Goal: Task Accomplishment & Management: Complete application form

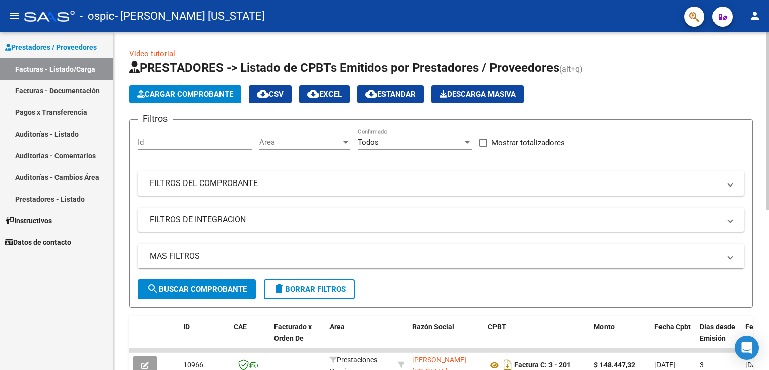
click at [182, 91] on span "Cargar Comprobante" at bounding box center [185, 94] width 96 height 9
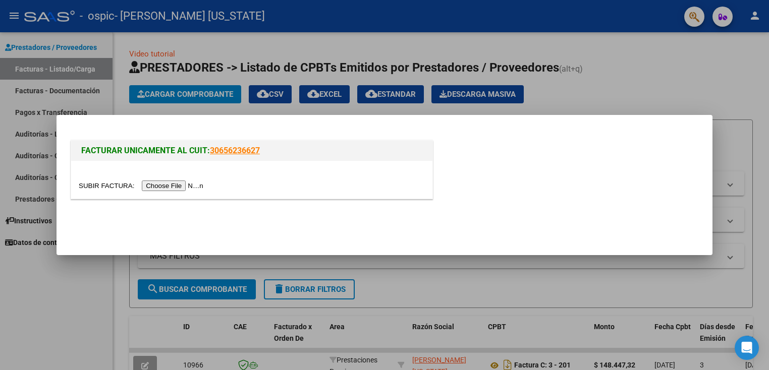
click at [182, 185] on input "file" at bounding box center [143, 186] width 128 height 11
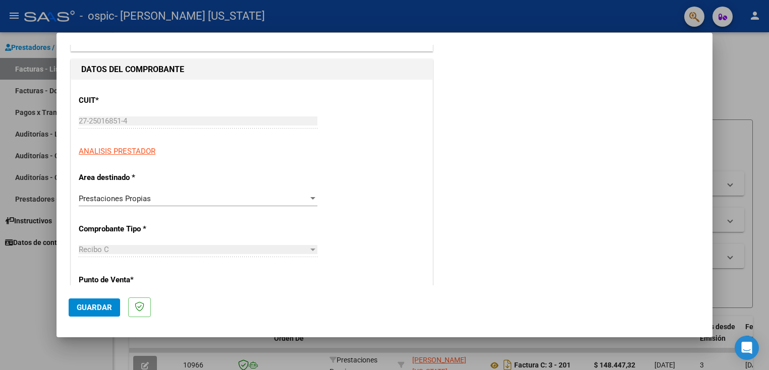
scroll to position [101, 0]
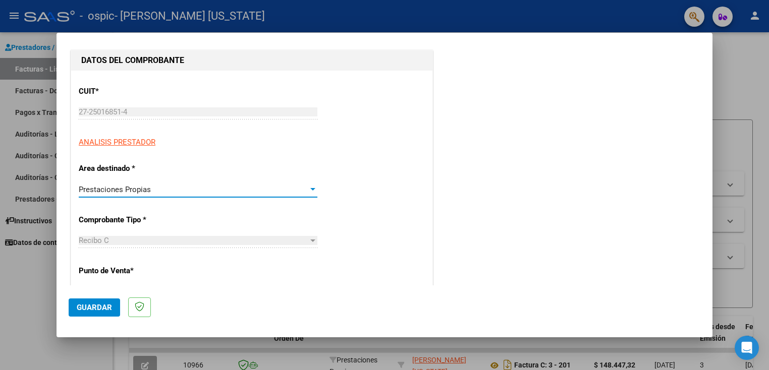
click at [117, 191] on span "Prestaciones Propias" at bounding box center [115, 189] width 72 height 9
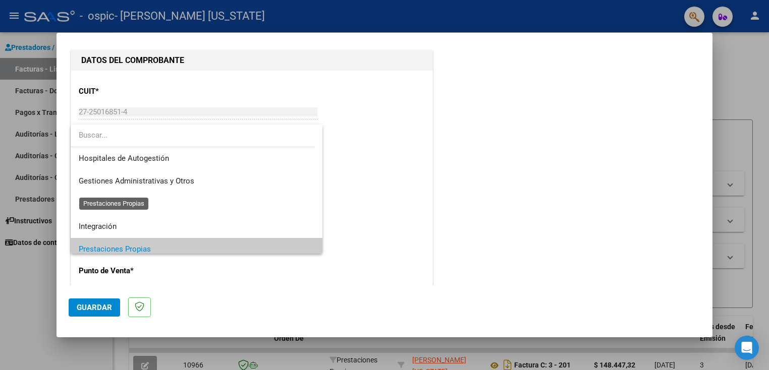
scroll to position [60, 0]
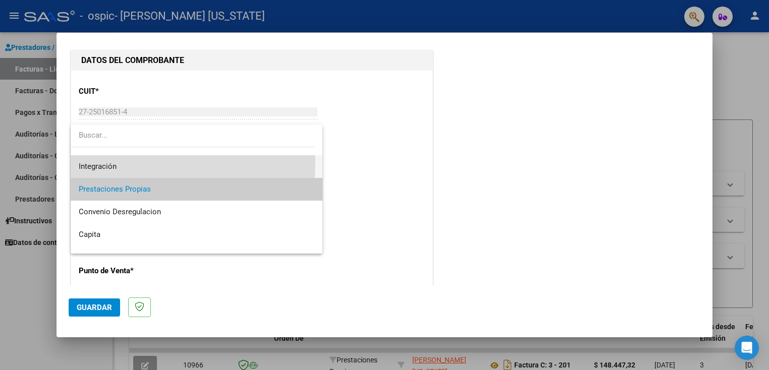
click at [117, 163] on span "Integración" at bounding box center [197, 166] width 236 height 23
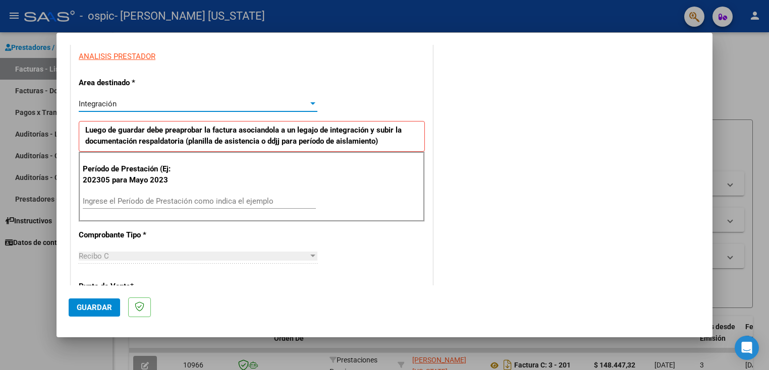
scroll to position [202, 0]
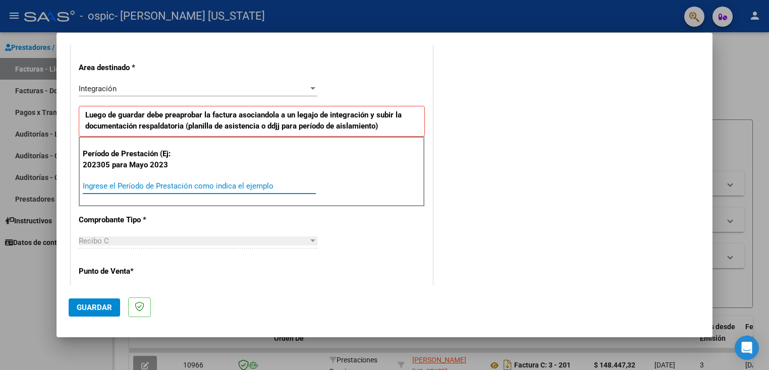
click at [123, 186] on input "Ingrese el Período de Prestación como indica el ejemplo" at bounding box center [199, 186] width 233 height 9
type input "202507"
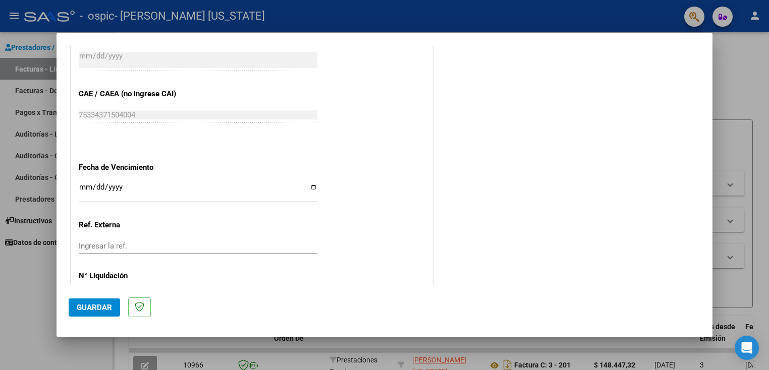
scroll to position [606, 0]
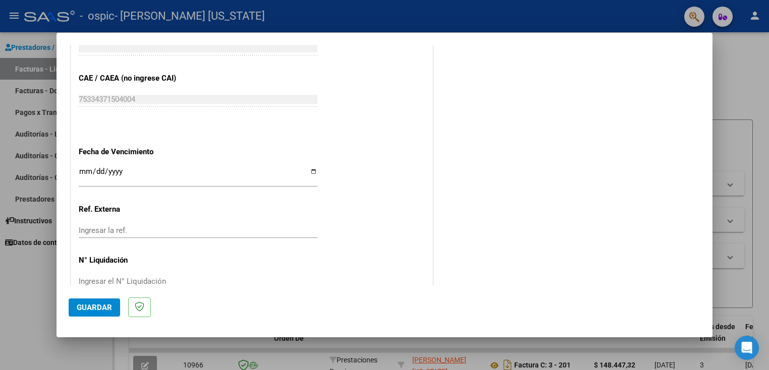
click at [312, 174] on input "Ingresar la fecha" at bounding box center [198, 176] width 239 height 16
type input "[DATE]"
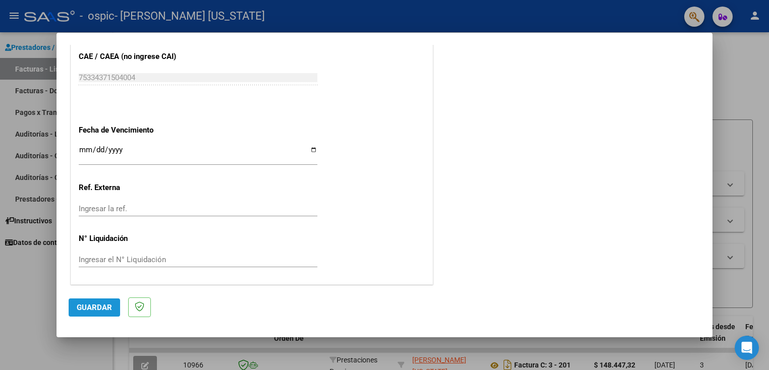
click at [98, 303] on span "Guardar" at bounding box center [94, 307] width 35 height 9
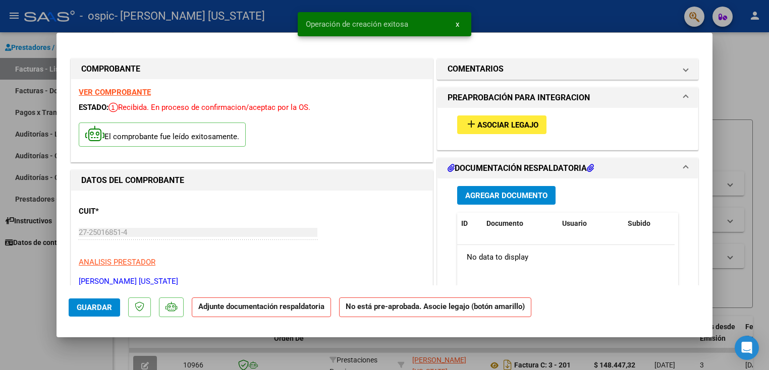
click at [499, 121] on span "Asociar Legajo" at bounding box center [507, 125] width 61 height 9
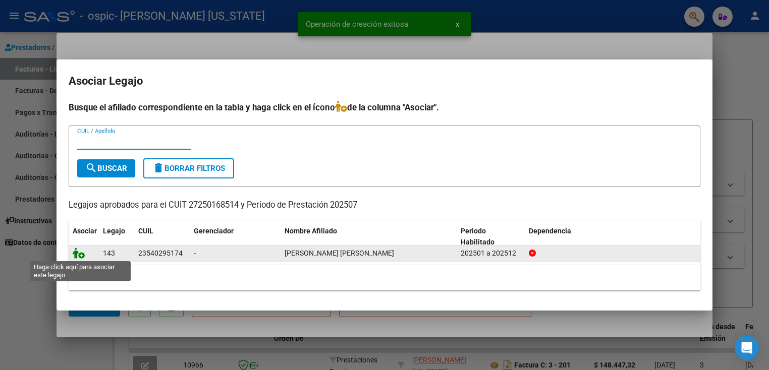
click at [79, 252] on icon at bounding box center [79, 253] width 12 height 11
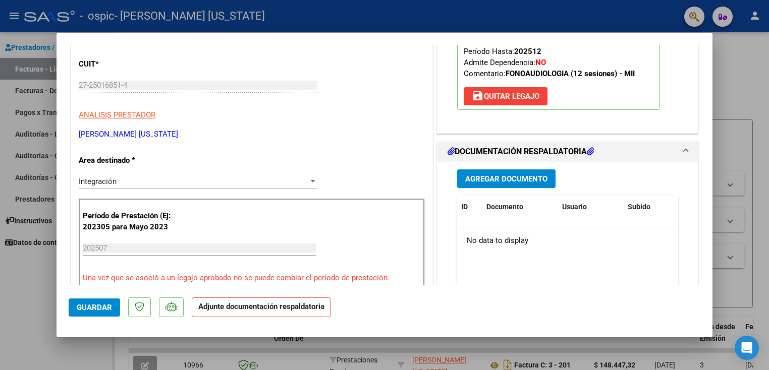
scroll to position [151, 0]
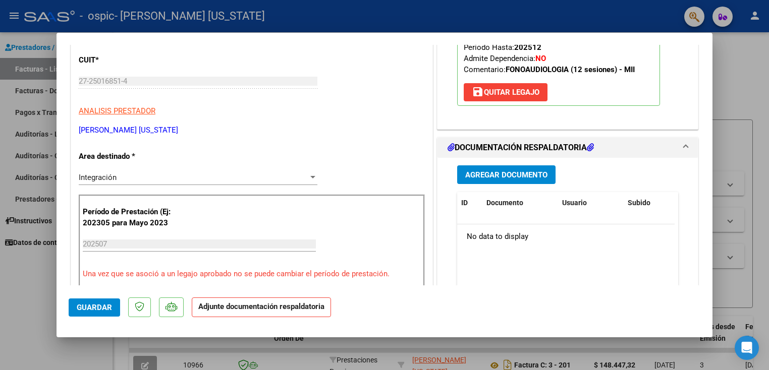
click at [496, 177] on span "Agregar Documento" at bounding box center [506, 175] width 82 height 9
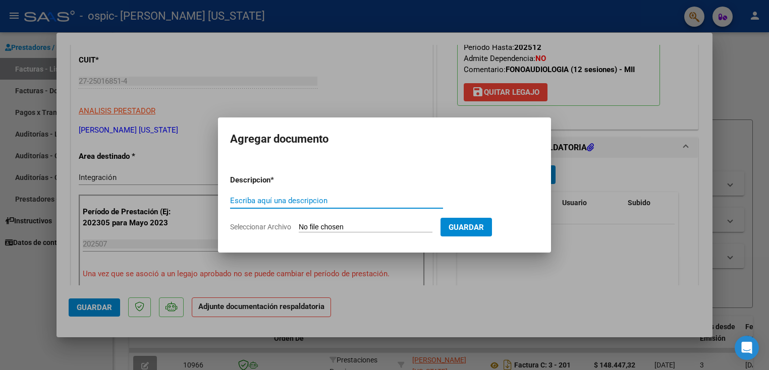
click at [321, 201] on input "Escriba aquí una descripcion" at bounding box center [336, 200] width 213 height 9
type input "nota credito"
click at [379, 225] on input "Seleccionar Archivo" at bounding box center [366, 228] width 134 height 10
type input "C:\fakepath\27250168514_013_00003_00000076.pdf"
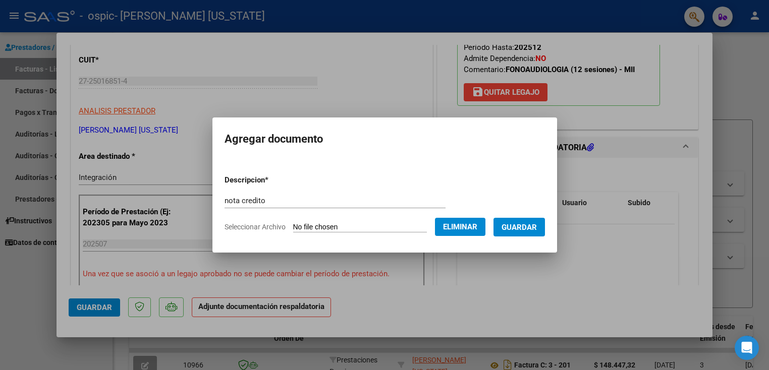
drag, startPoint x: 522, startPoint y: 226, endPoint x: 497, endPoint y: 220, distance: 25.8
click at [522, 226] on span "Guardar" at bounding box center [519, 227] width 35 height 9
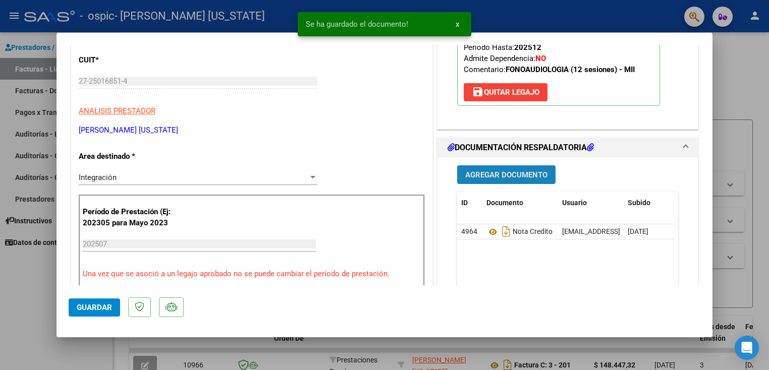
click at [489, 176] on span "Agregar Documento" at bounding box center [506, 175] width 82 height 9
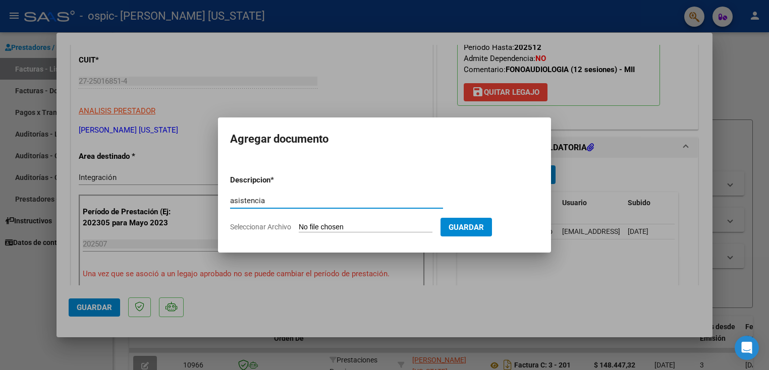
type input "asistencia"
click at [352, 227] on input "Seleccionar Archivo" at bounding box center [366, 228] width 134 height 10
type input "C:\fakepath\Asistencia [PERSON_NAME] 25.pdf"
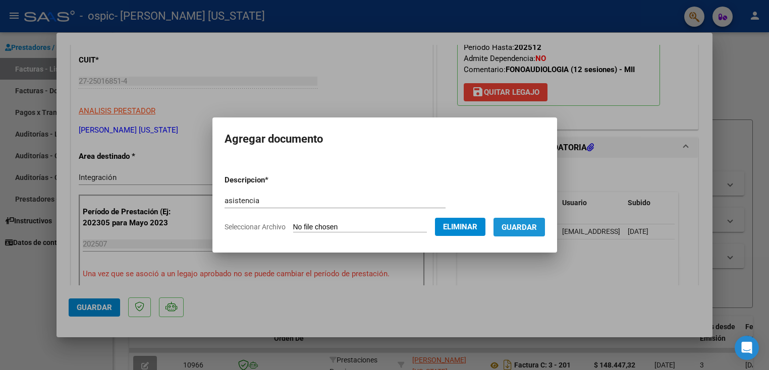
click at [517, 233] on button "Guardar" at bounding box center [519, 227] width 51 height 19
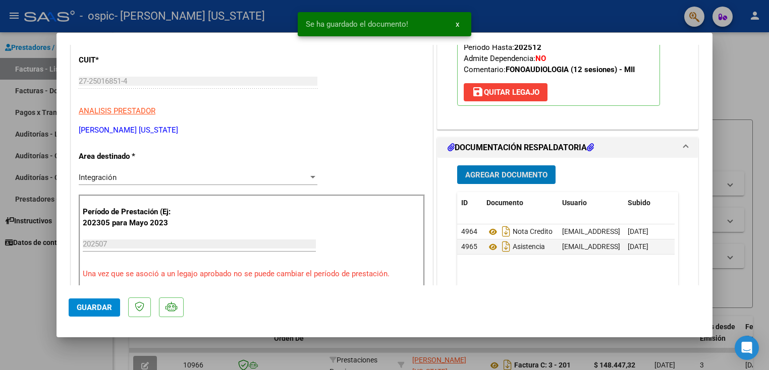
click at [492, 182] on button "Agregar Documento" at bounding box center [506, 175] width 98 height 19
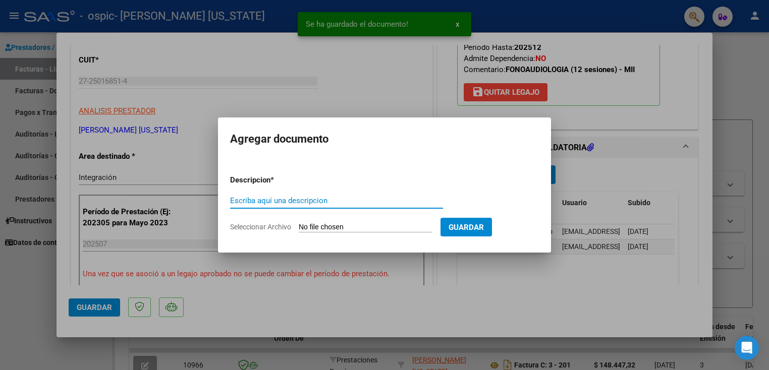
click at [322, 196] on input "Escriba aquí una descripcion" at bounding box center [336, 200] width 213 height 9
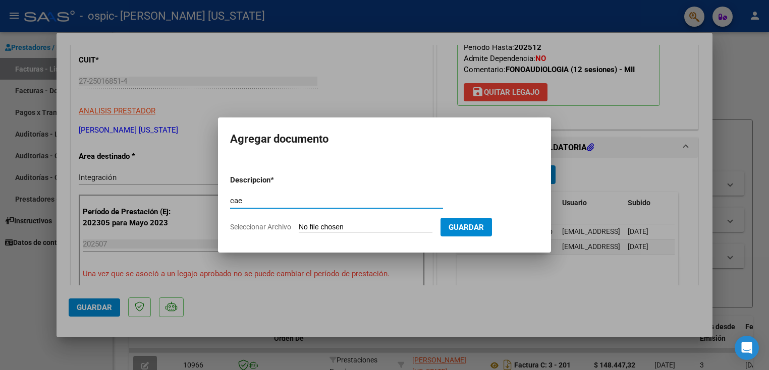
type input "cae"
click at [362, 225] on input "Seleccionar Archivo" at bounding box center [366, 228] width 134 height 10
type input "C:\fakepath\Constatación de Comprobantes 2.pdf"
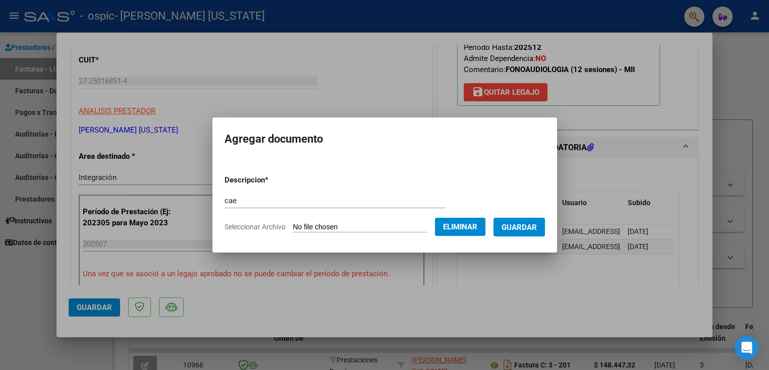
click at [525, 224] on span "Guardar" at bounding box center [519, 227] width 35 height 9
